Goal: Task Accomplishment & Management: Manage account settings

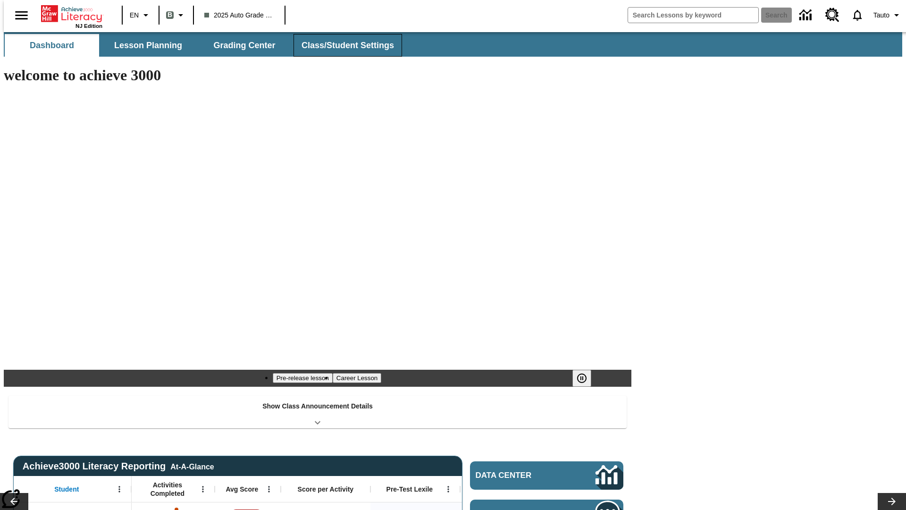
click at [343, 45] on span "Class/Student Settings" at bounding box center [347, 45] width 92 height 11
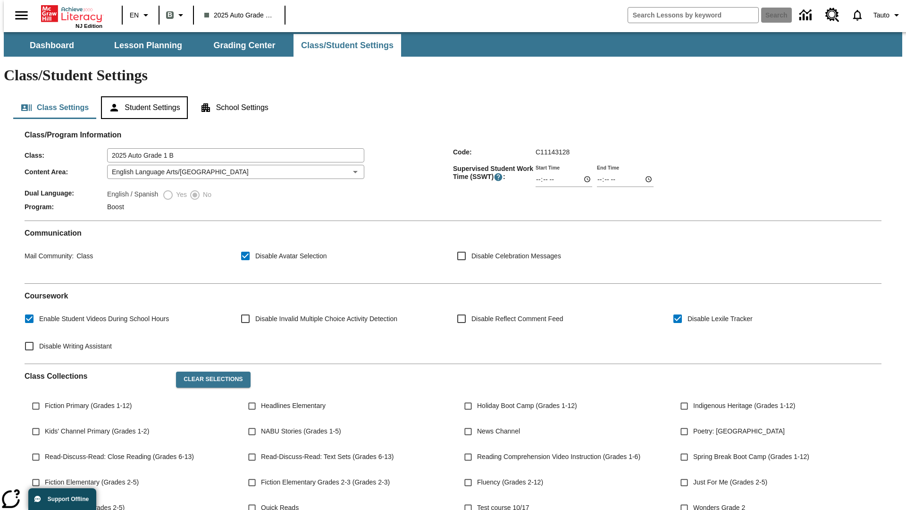
click at [142, 96] on button "Student Settings" at bounding box center [144, 107] width 86 height 23
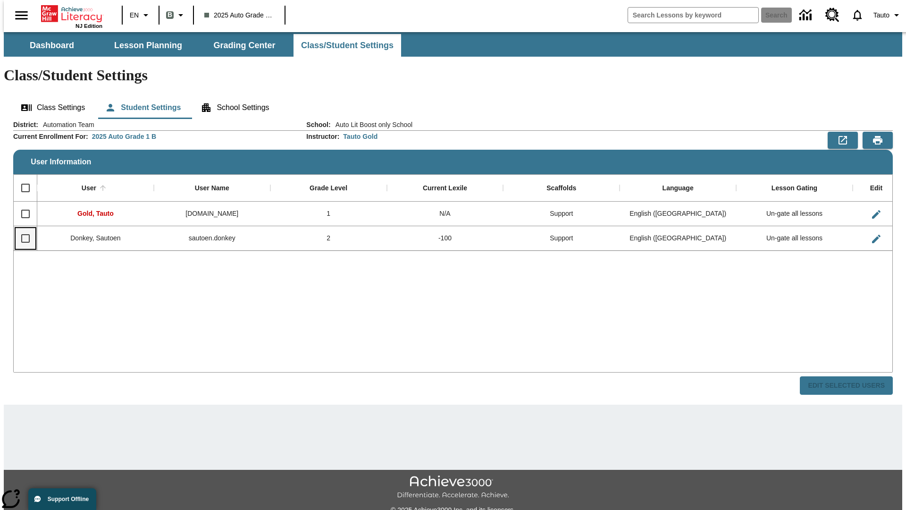
click at [21, 228] on input "Select row" at bounding box center [26, 238] width 20 height 20
checkbox input "true"
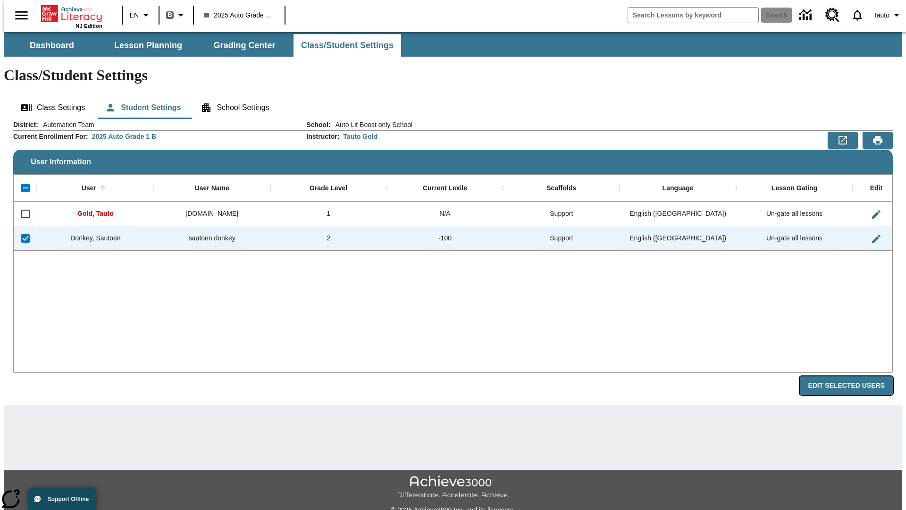
click at [853, 376] on button "Edit Selected Users" at bounding box center [846, 385] width 93 height 18
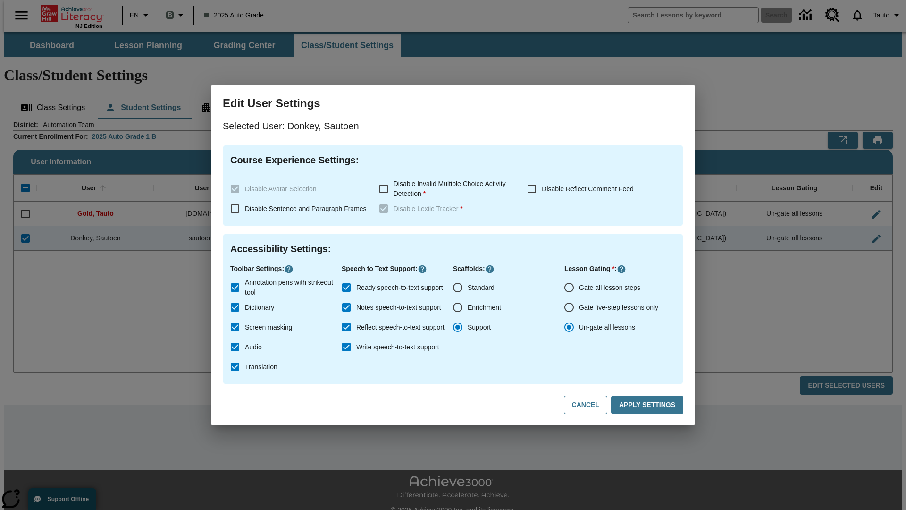
click at [569, 287] on input "Gate all lesson steps" at bounding box center [569, 287] width 20 height 20
radio input "true"
click at [649, 405] on button "Apply Settings" at bounding box center [647, 404] width 72 height 18
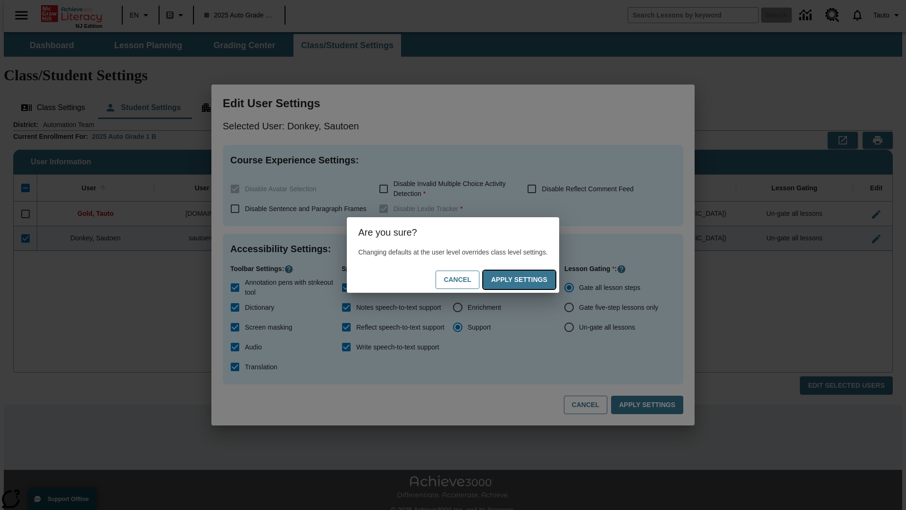
click at [528, 279] on button "Apply Settings" at bounding box center [519, 279] width 72 height 18
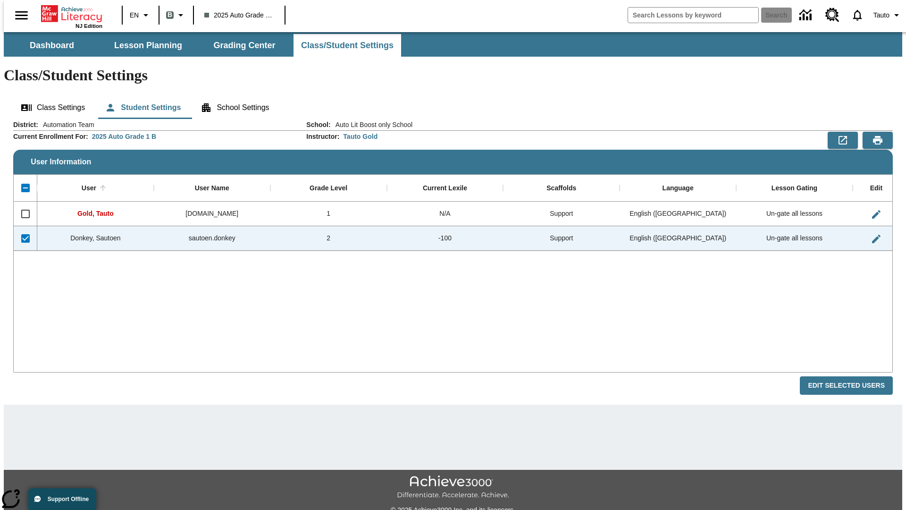
checkbox input "false"
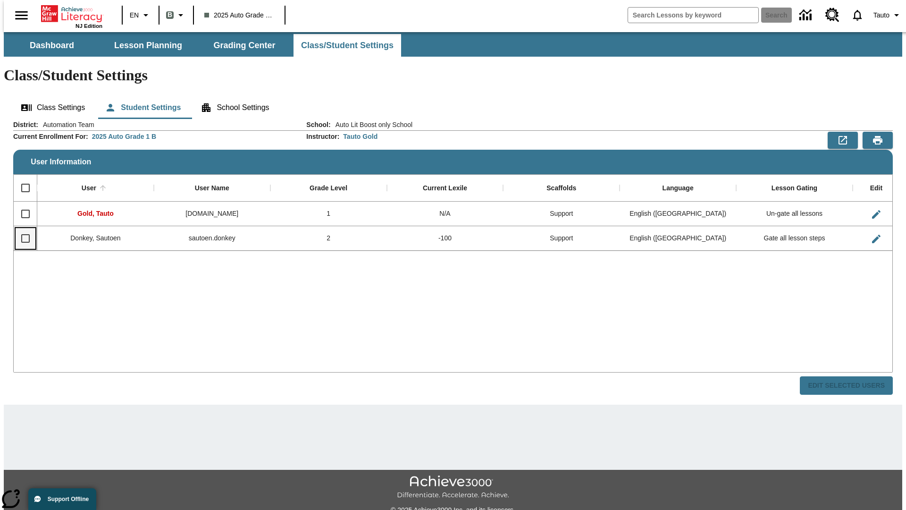
click at [21, 228] on input "Select row" at bounding box center [26, 238] width 20 height 20
checkbox input "true"
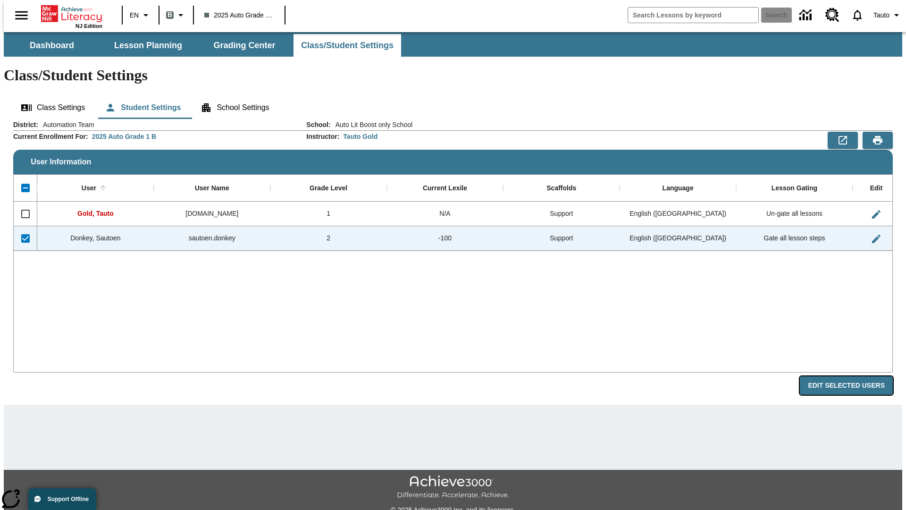
click at [853, 376] on button "Edit Selected Users" at bounding box center [846, 385] width 93 height 18
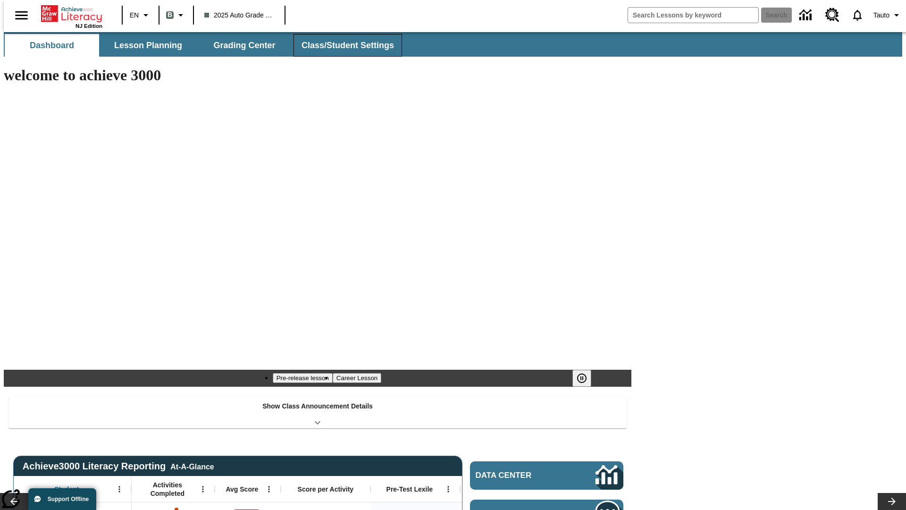
click at [343, 45] on span "Class/Student Settings" at bounding box center [347, 45] width 92 height 11
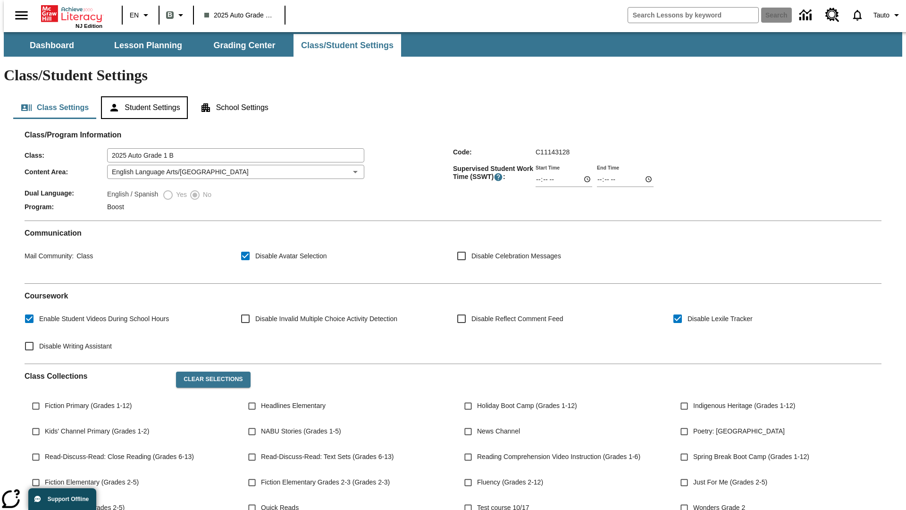
click at [142, 96] on button "Student Settings" at bounding box center [144, 107] width 86 height 23
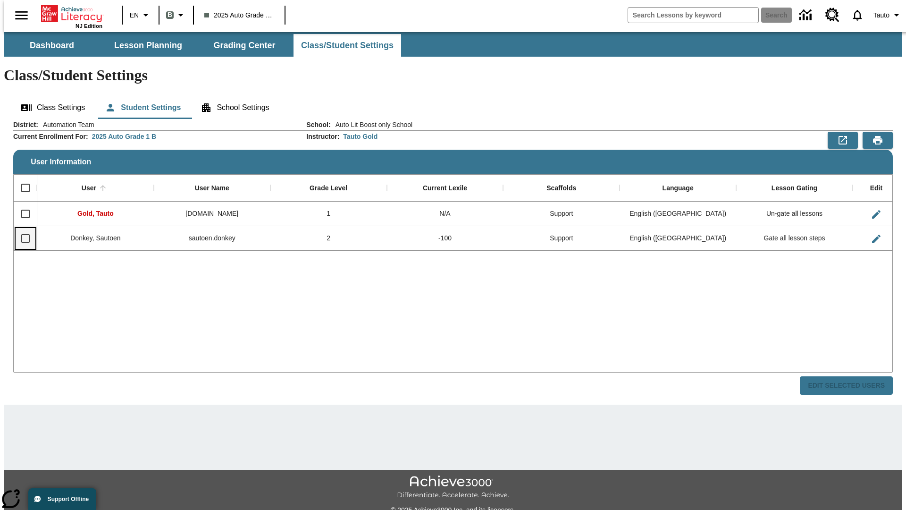
click at [21, 228] on input "Select row" at bounding box center [26, 238] width 20 height 20
checkbox input "true"
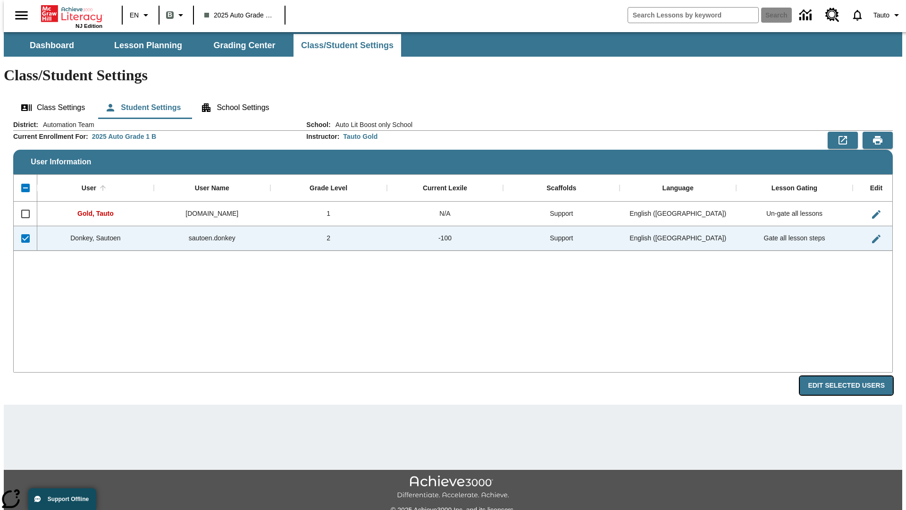
click at [853, 376] on button "Edit Selected Users" at bounding box center [846, 385] width 93 height 18
